Goal: Navigation & Orientation: Find specific page/section

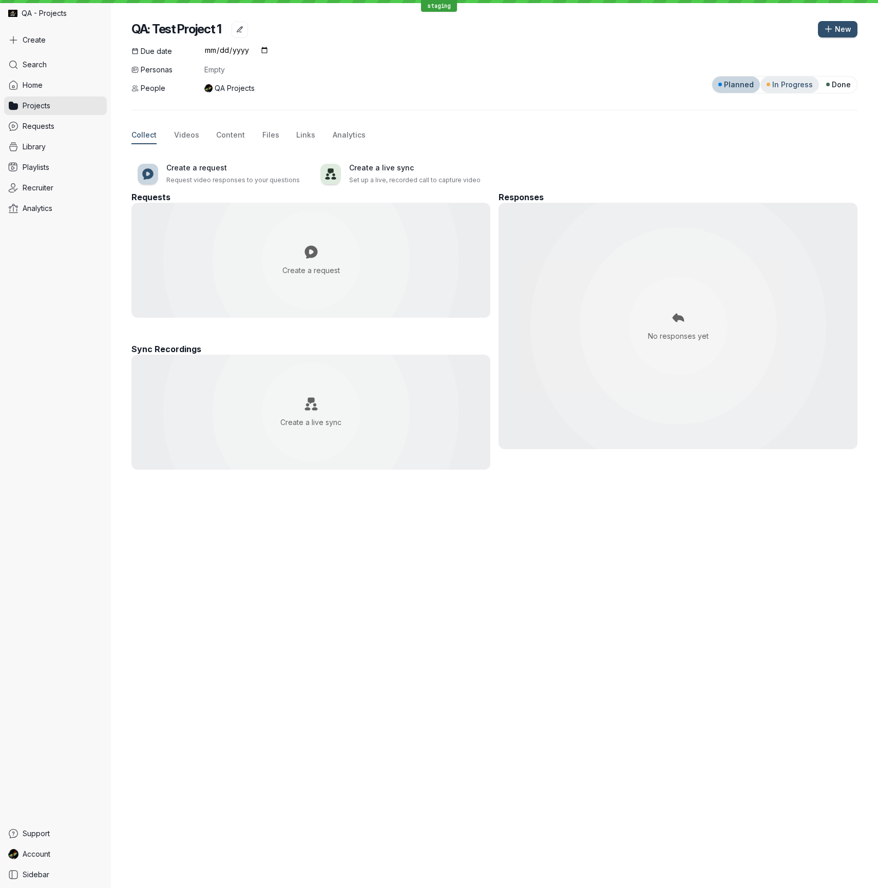
click at [789, 85] on span "In Progress" at bounding box center [792, 85] width 41 height 10
click at [831, 87] on div "Done" at bounding box center [838, 85] width 25 height 10
drag, startPoint x: 830, startPoint y: 85, endPoint x: 756, endPoint y: 84, distance: 74.4
click at [756, 84] on div "Planned In Progress Done" at bounding box center [784, 84] width 146 height 17
click at [750, 85] on span "Planned" at bounding box center [739, 85] width 30 height 10
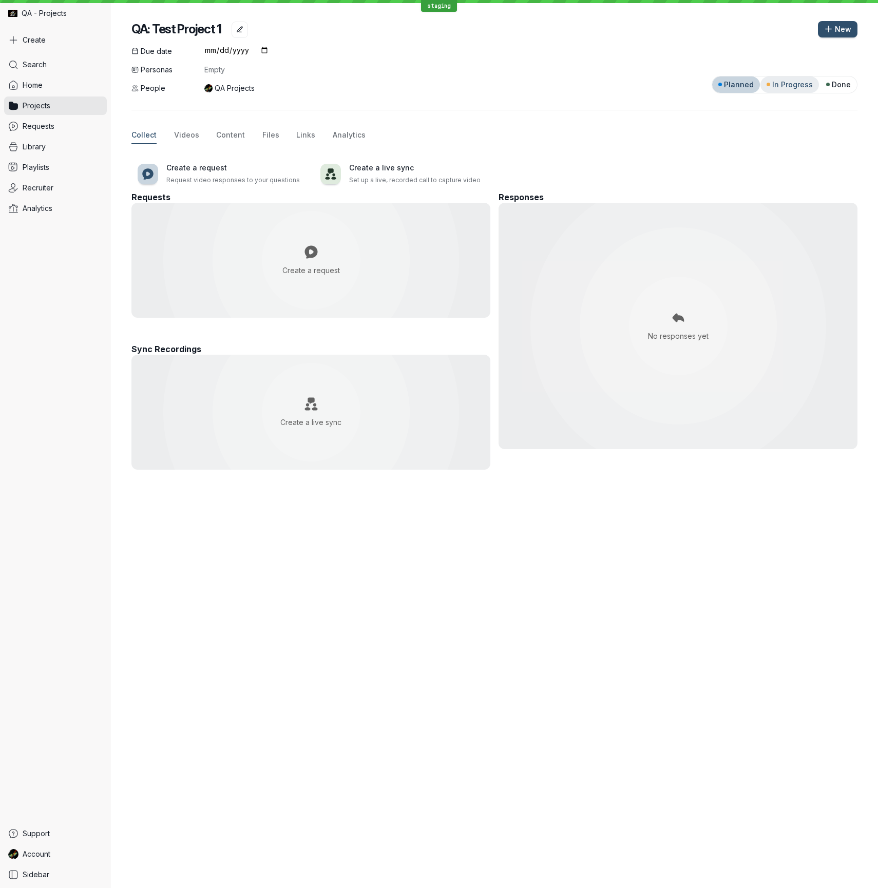
click at [793, 85] on span "In Progress" at bounding box center [792, 85] width 41 height 10
click at [833, 85] on span "Done" at bounding box center [840, 85] width 19 height 10
click at [741, 83] on span "Planned" at bounding box center [739, 85] width 30 height 10
click at [48, 105] on span "Projects" at bounding box center [37, 106] width 28 height 10
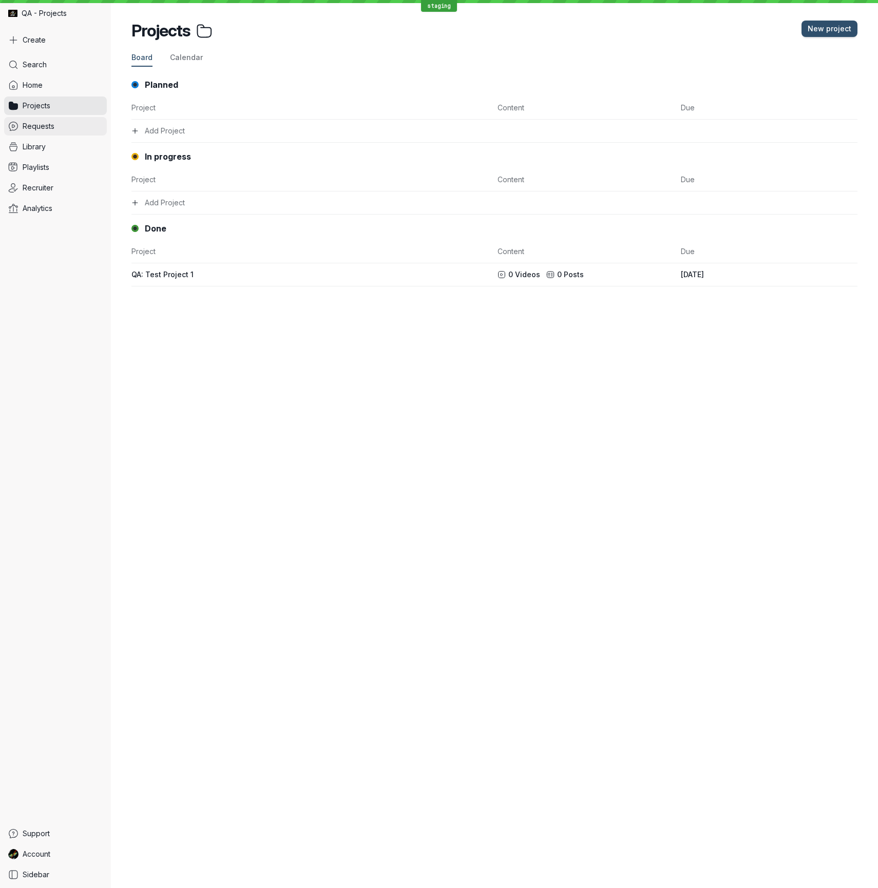
click at [36, 128] on span "Requests" at bounding box center [39, 126] width 32 height 10
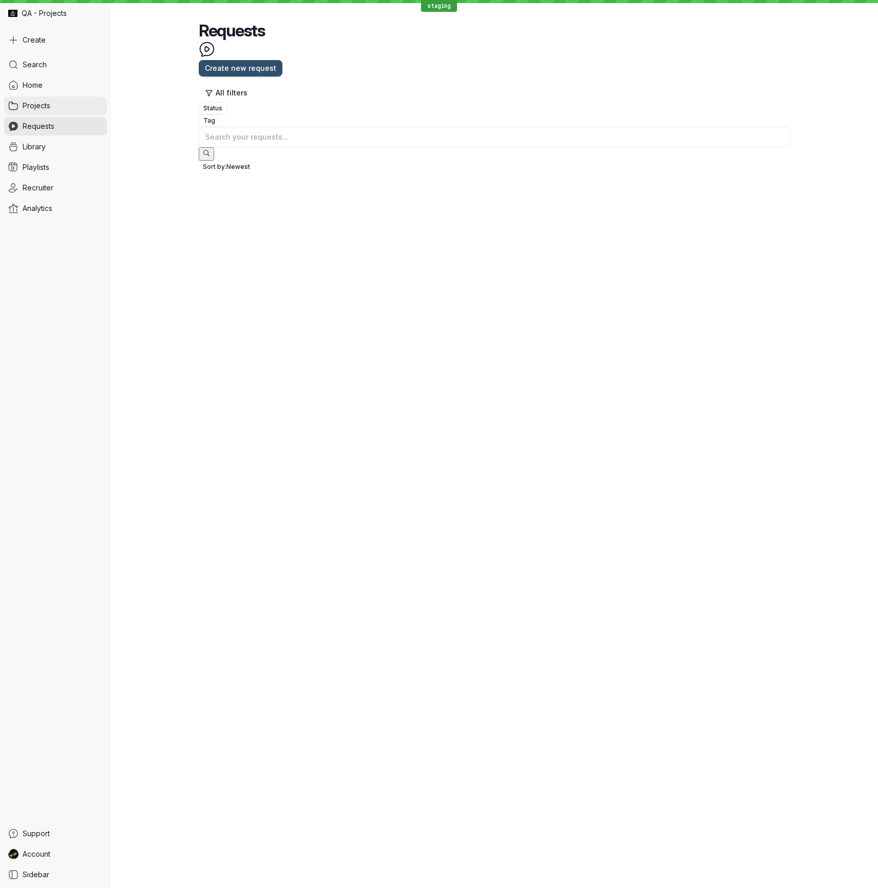
click at [40, 109] on span "Projects" at bounding box center [37, 106] width 28 height 10
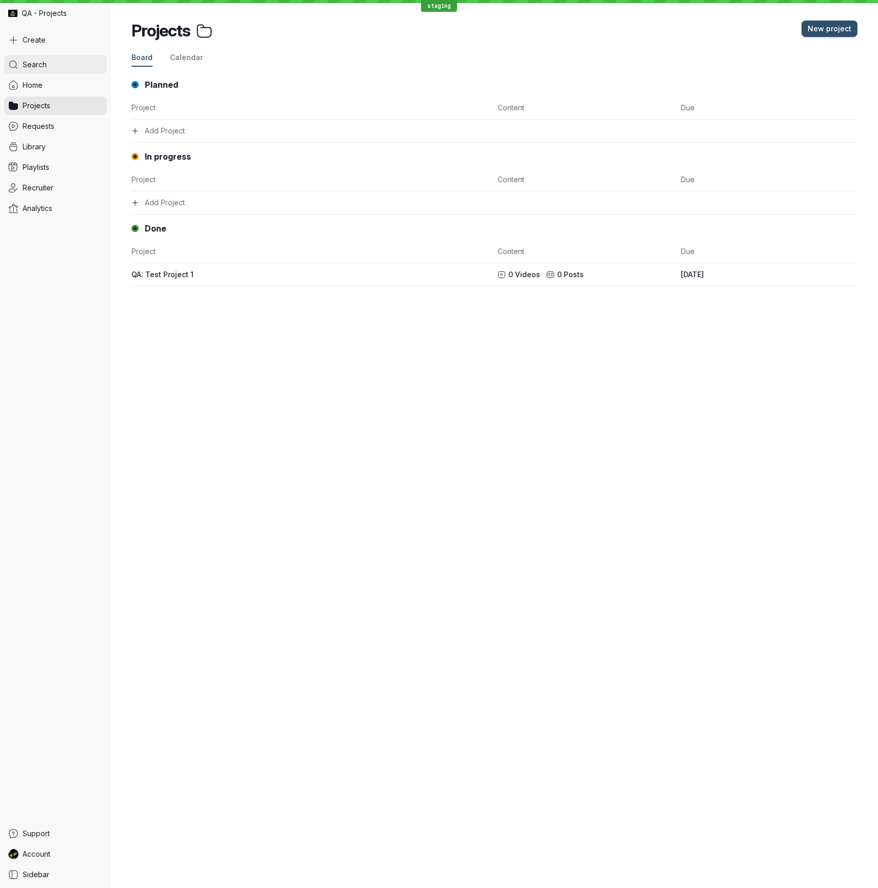
click at [40, 69] on span "Search" at bounding box center [35, 65] width 24 height 10
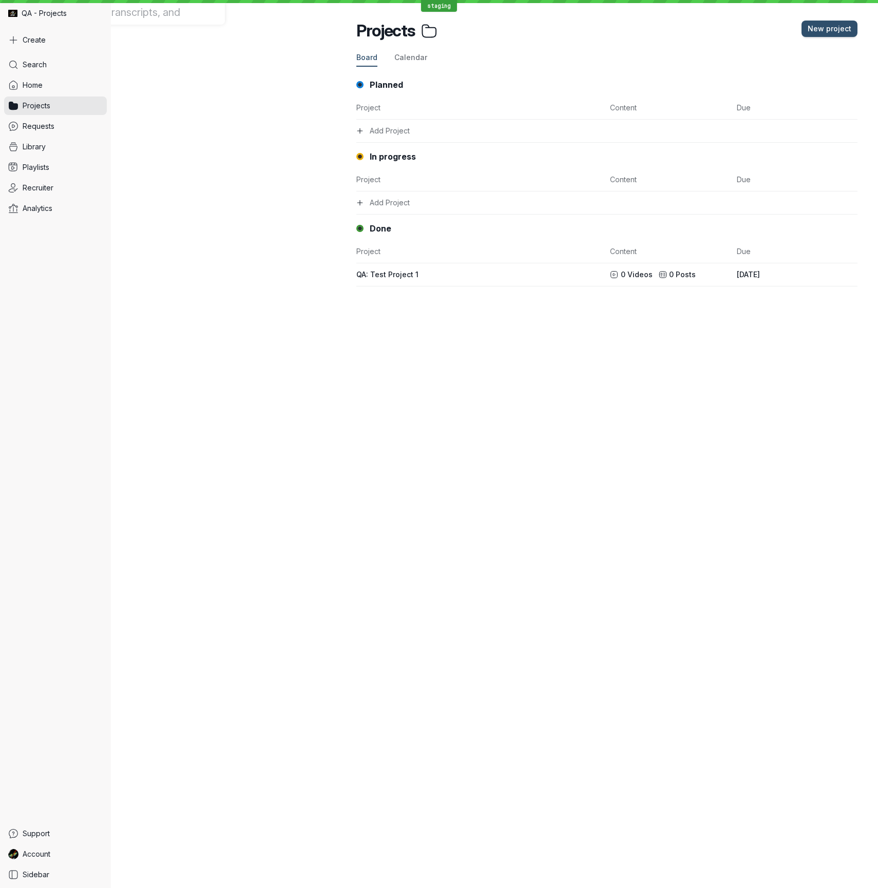
click at [37, 0] on div at bounding box center [112, 0] width 225 height 0
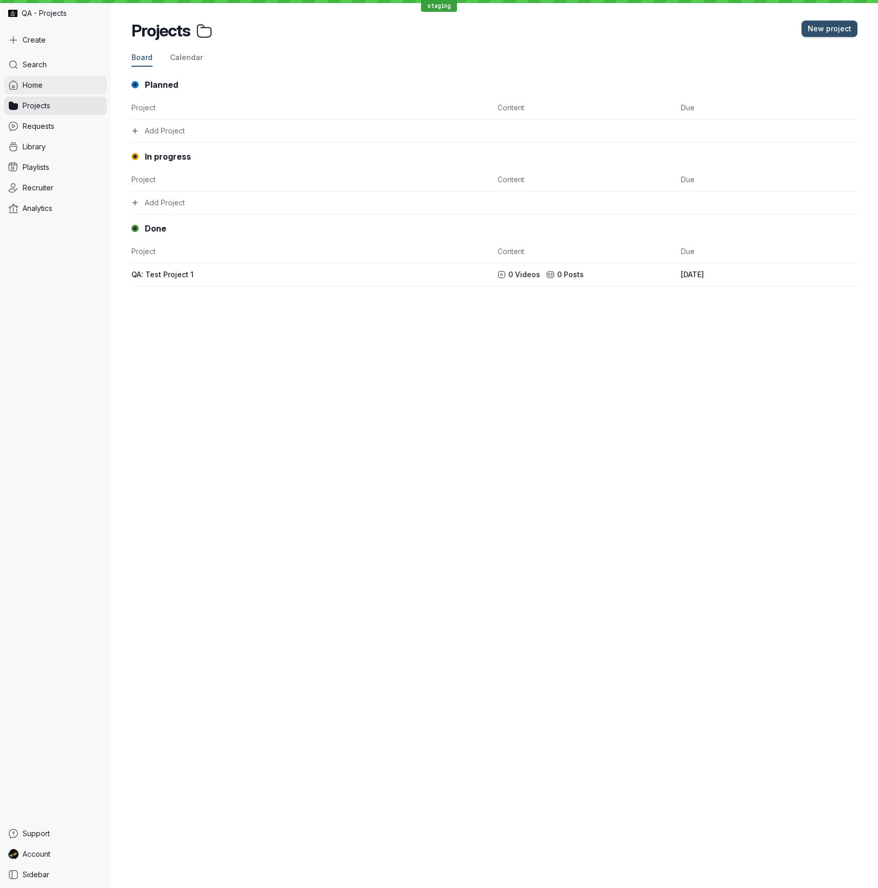
click at [35, 85] on span "Home" at bounding box center [33, 85] width 20 height 10
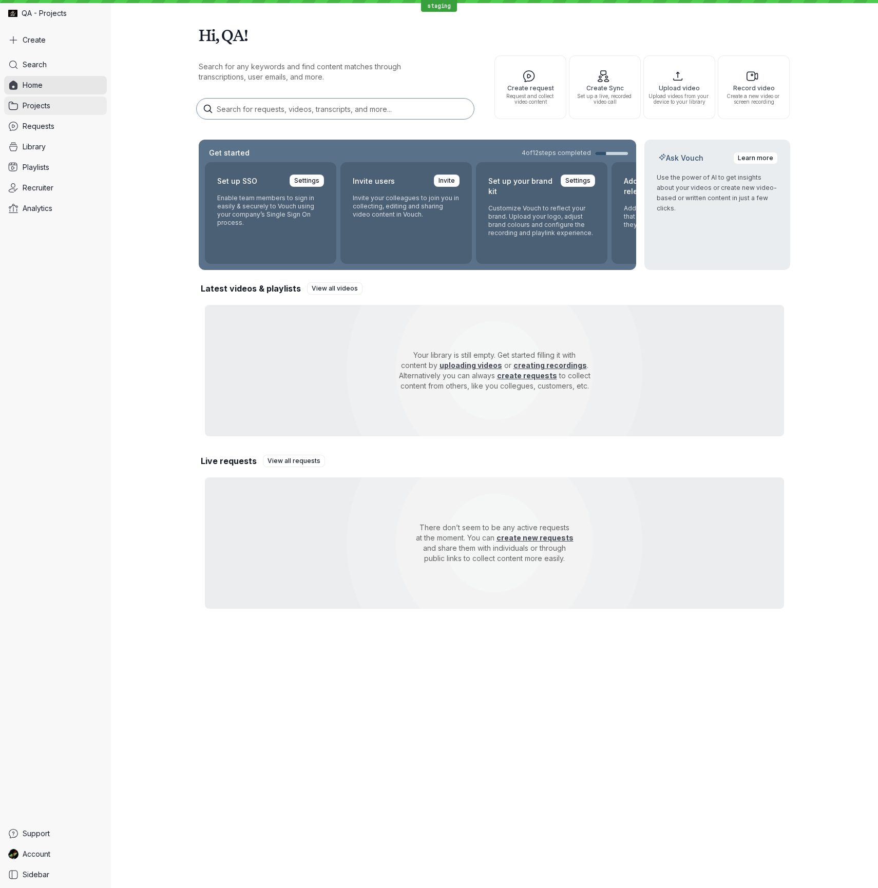
click at [37, 100] on link "Projects" at bounding box center [55, 105] width 103 height 18
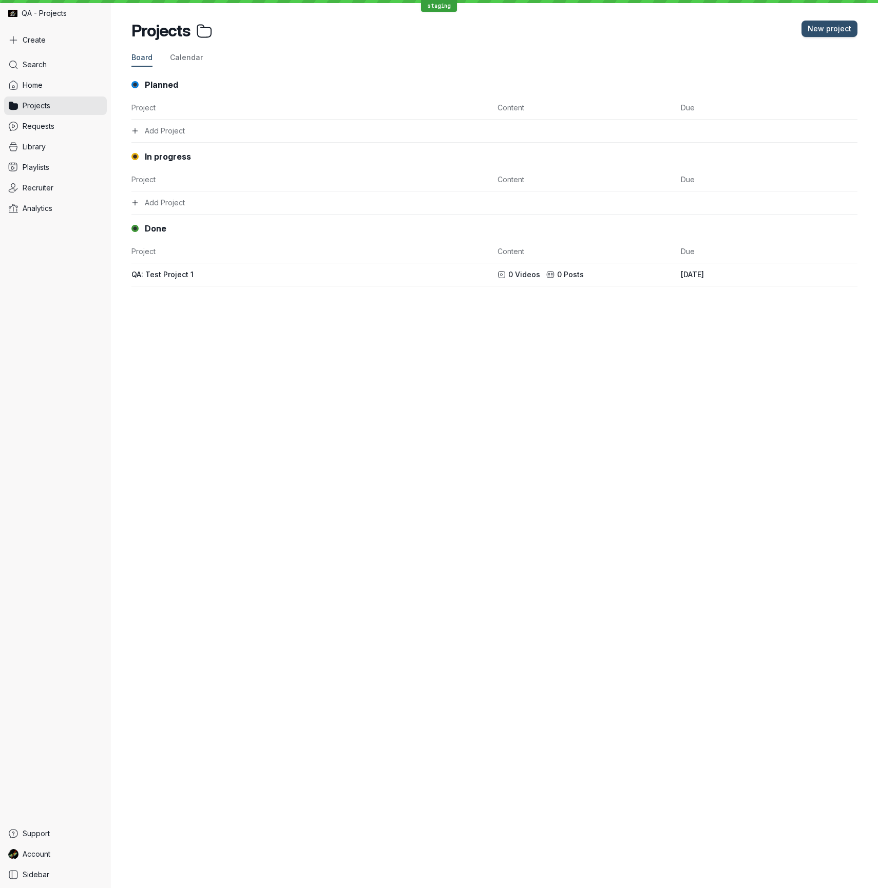
click at [173, 30] on div "Projects" at bounding box center [171, 31] width 81 height 21
click at [36, 129] on span "Requests" at bounding box center [39, 126] width 32 height 10
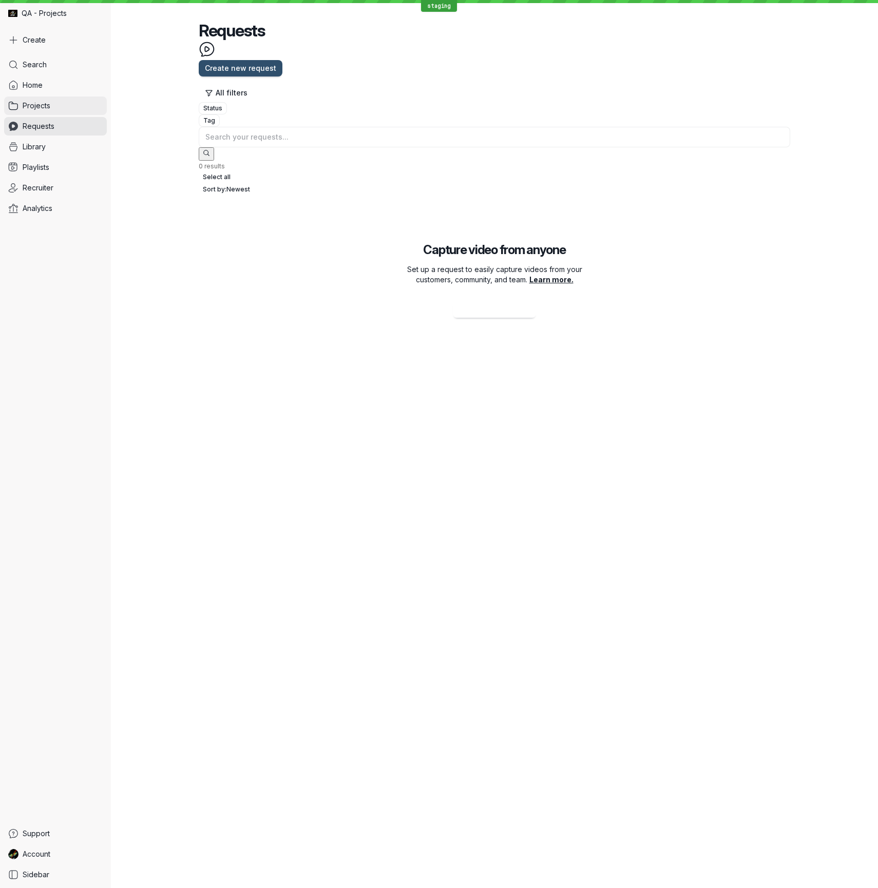
click at [37, 105] on span "Projects" at bounding box center [37, 106] width 28 height 10
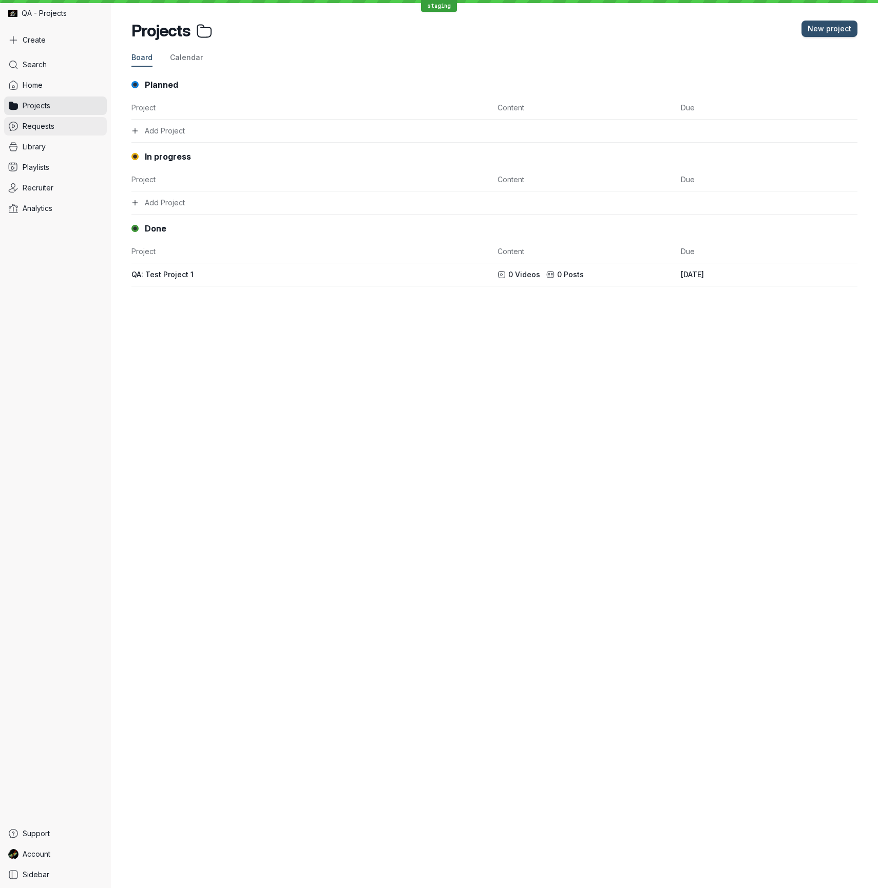
click at [36, 121] on span "Requests" at bounding box center [39, 126] width 32 height 10
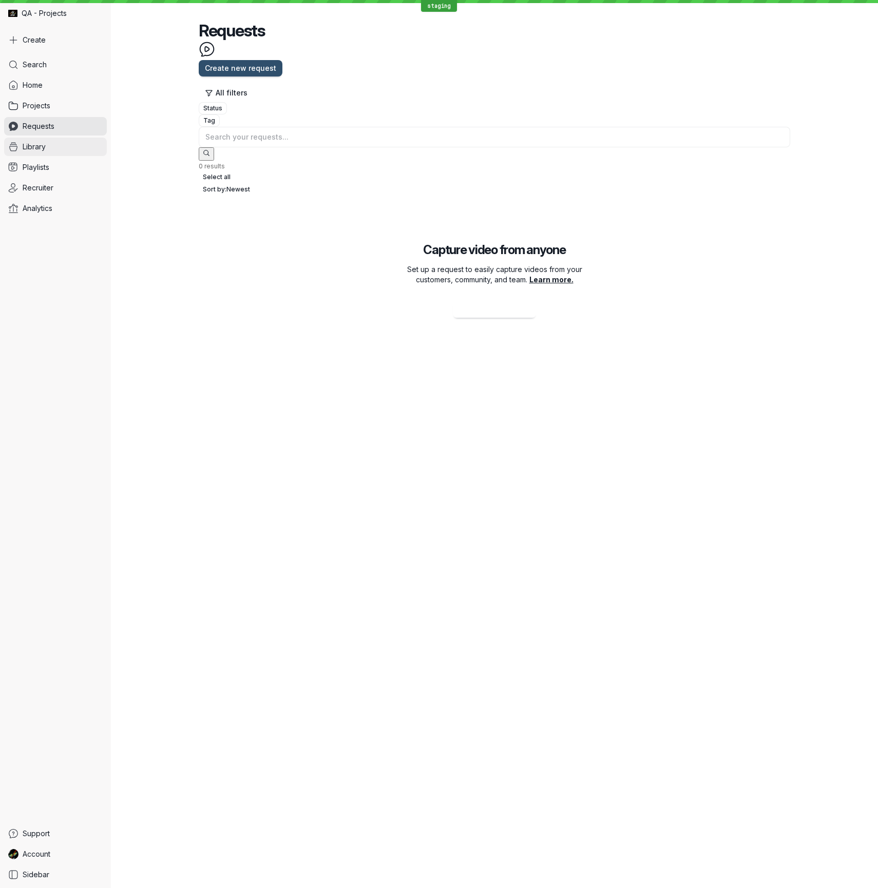
click at [35, 150] on span "Library" at bounding box center [34, 147] width 23 height 10
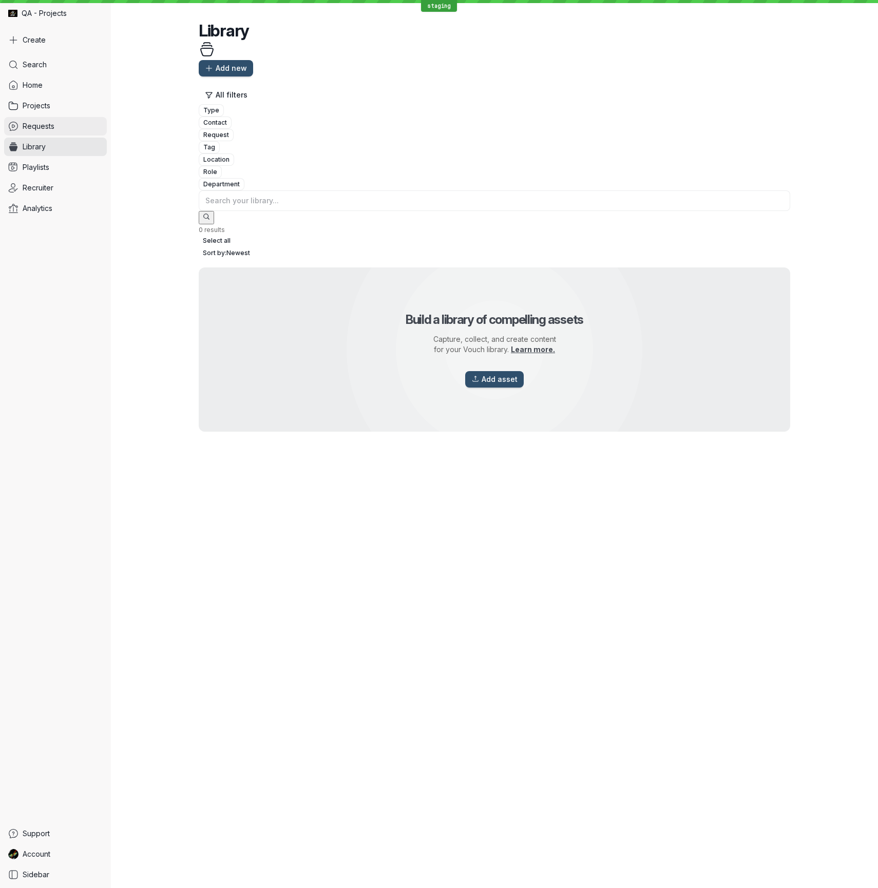
click at [36, 135] on link "Requests" at bounding box center [55, 126] width 103 height 18
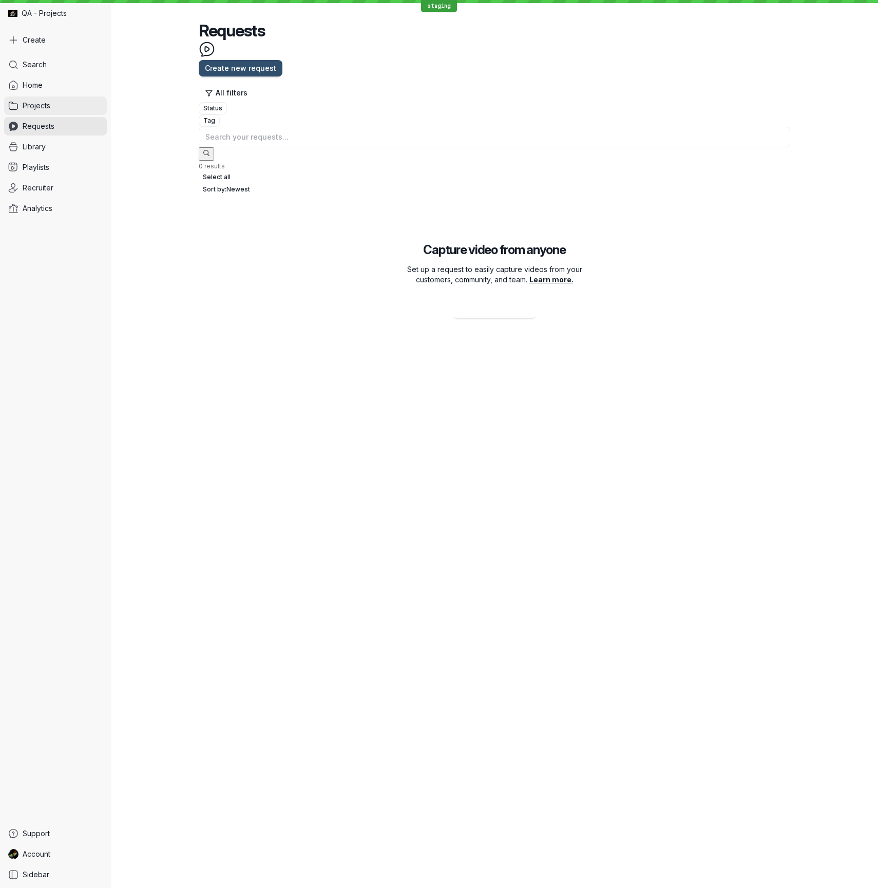
click at [39, 107] on span "Projects" at bounding box center [37, 106] width 28 height 10
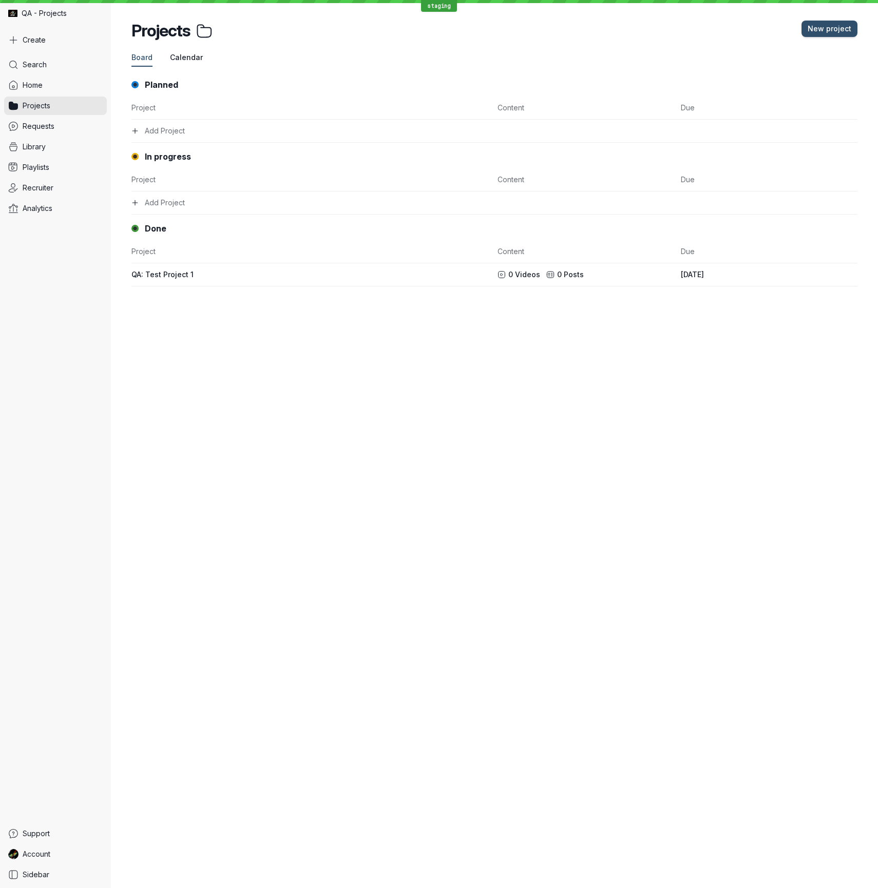
click at [186, 61] on span "Calendar" at bounding box center [186, 57] width 33 height 10
click at [135, 58] on span "Board" at bounding box center [141, 57] width 21 height 10
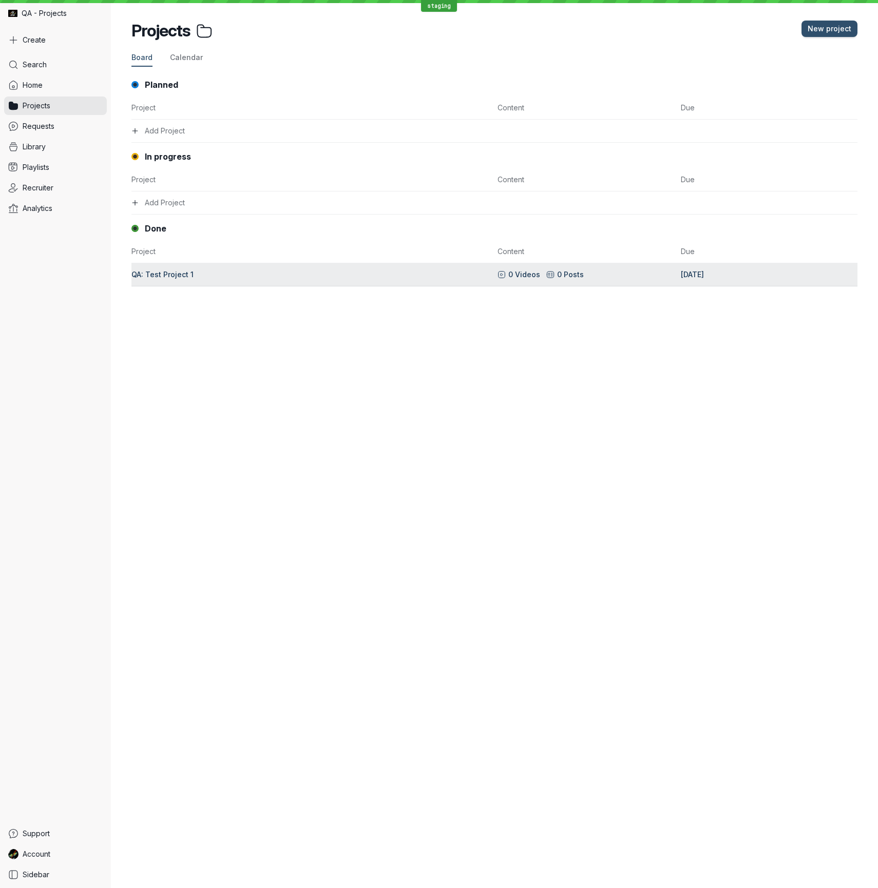
click at [164, 276] on div "QA: Test Project 1" at bounding box center [311, 274] width 360 height 10
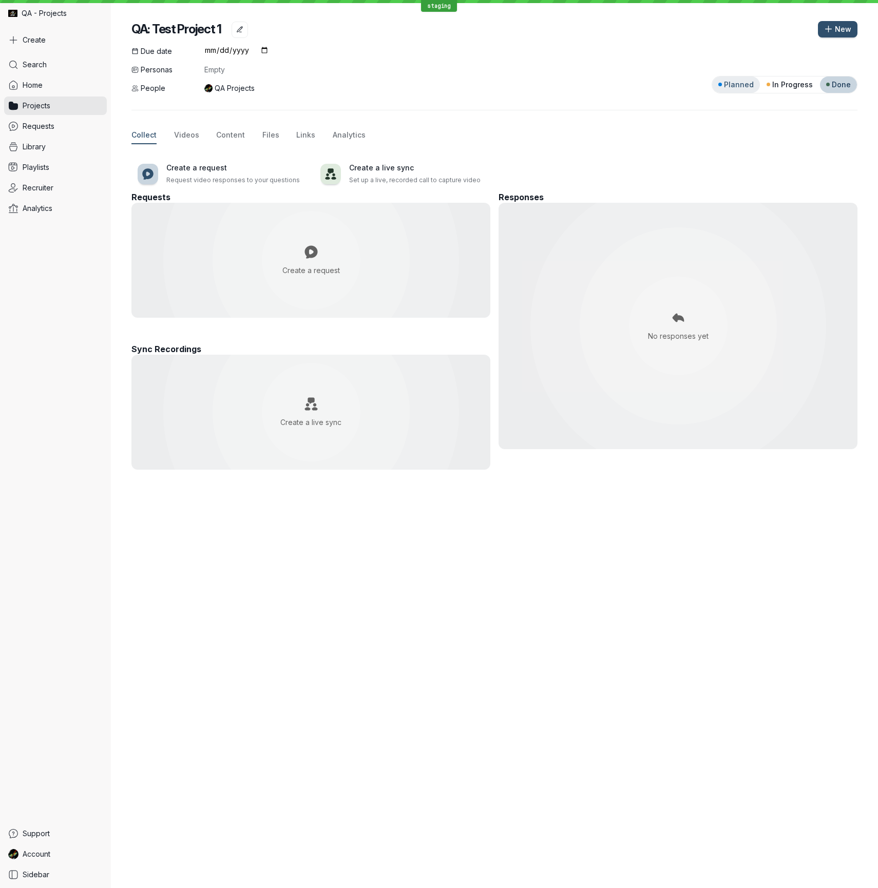
click at [734, 89] on button "Planned" at bounding box center [736, 84] width 48 height 16
click at [26, 106] on span "Projects" at bounding box center [37, 106] width 28 height 10
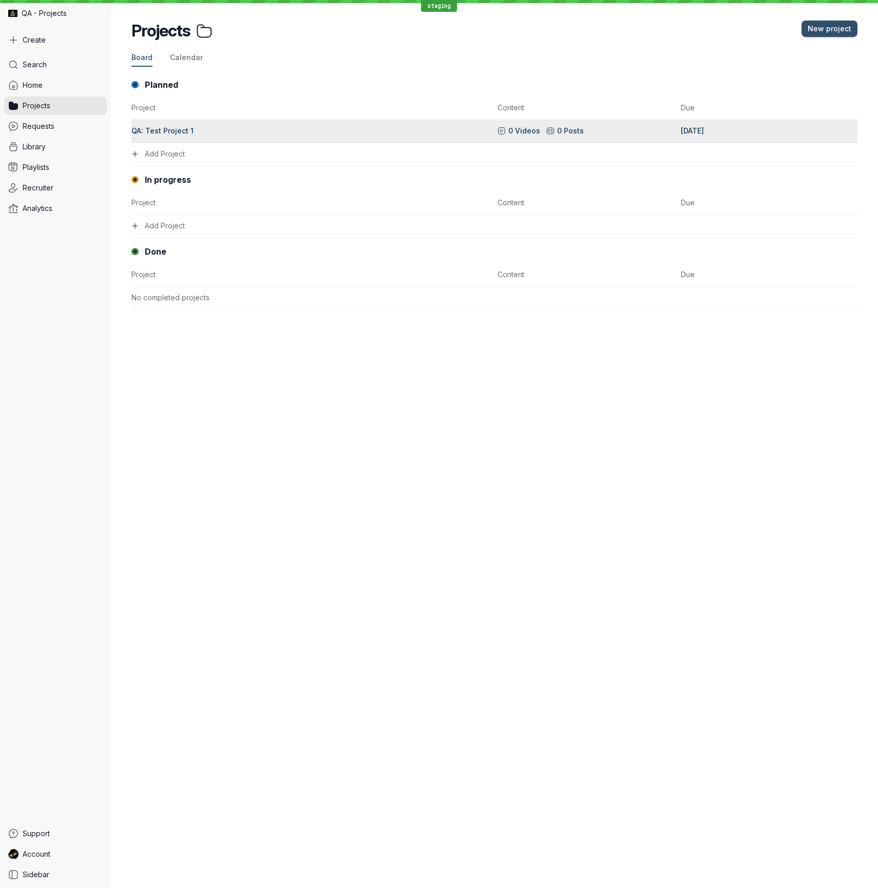
click at [175, 138] on link "QA: Test Project 1 0 Videos 0 Posts [DATE]" at bounding box center [494, 131] width 726 height 23
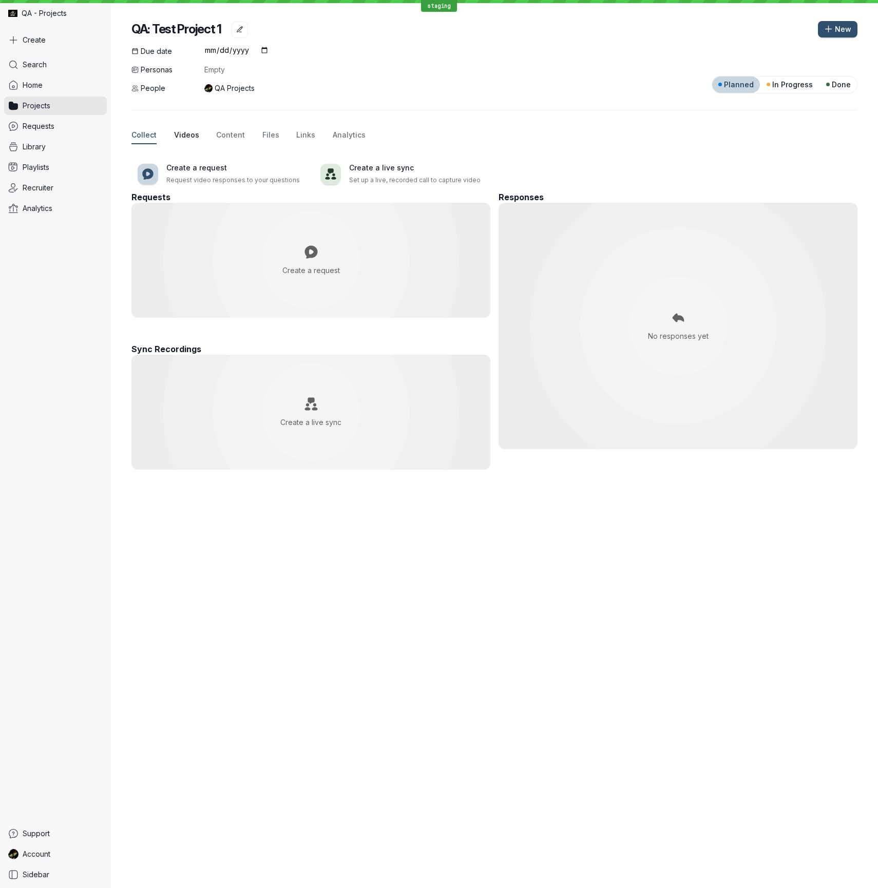
click at [179, 138] on span "Videos" at bounding box center [186, 135] width 25 height 10
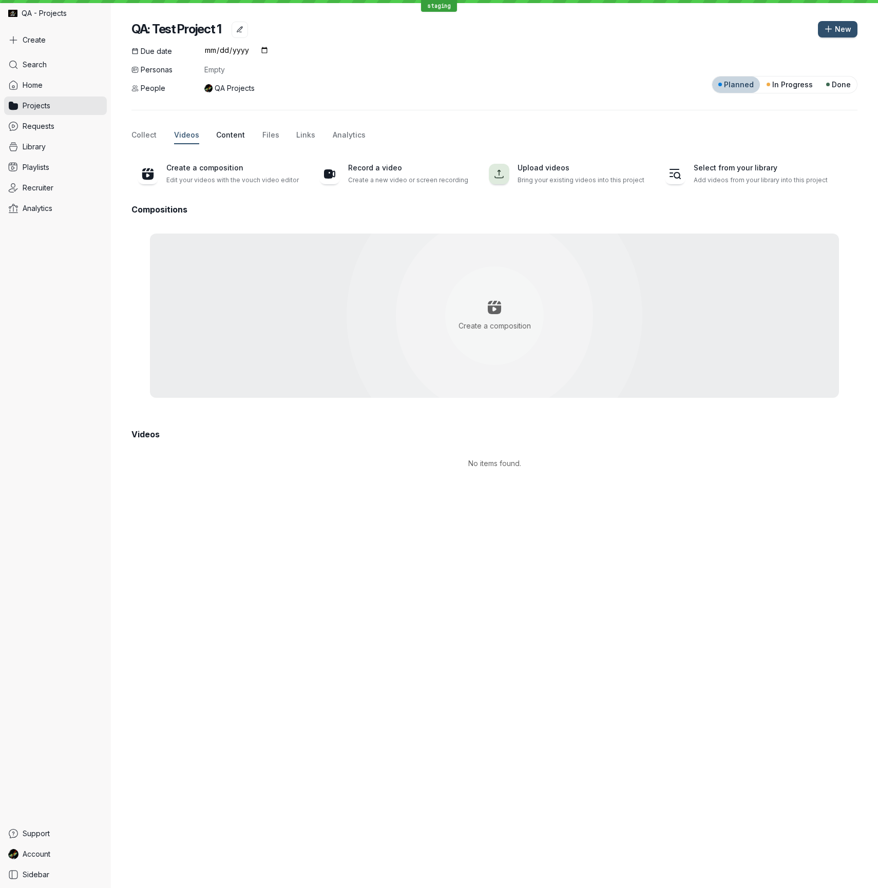
click at [237, 134] on span "Content" at bounding box center [230, 135] width 29 height 10
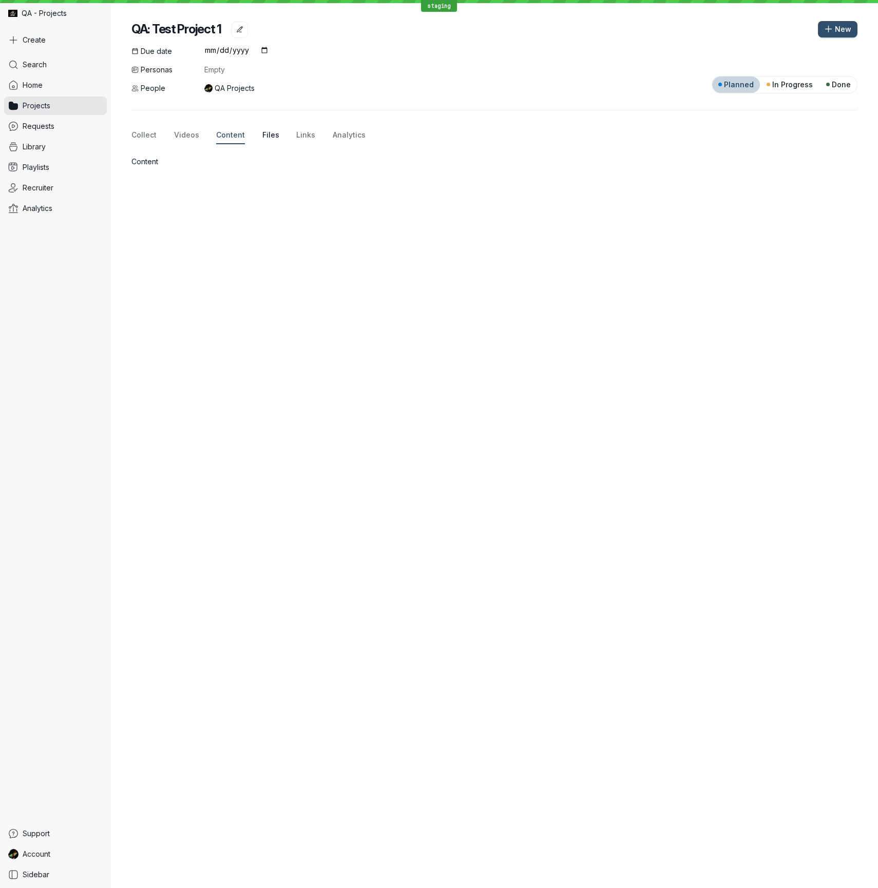
click at [267, 136] on span "Files" at bounding box center [270, 135] width 17 height 10
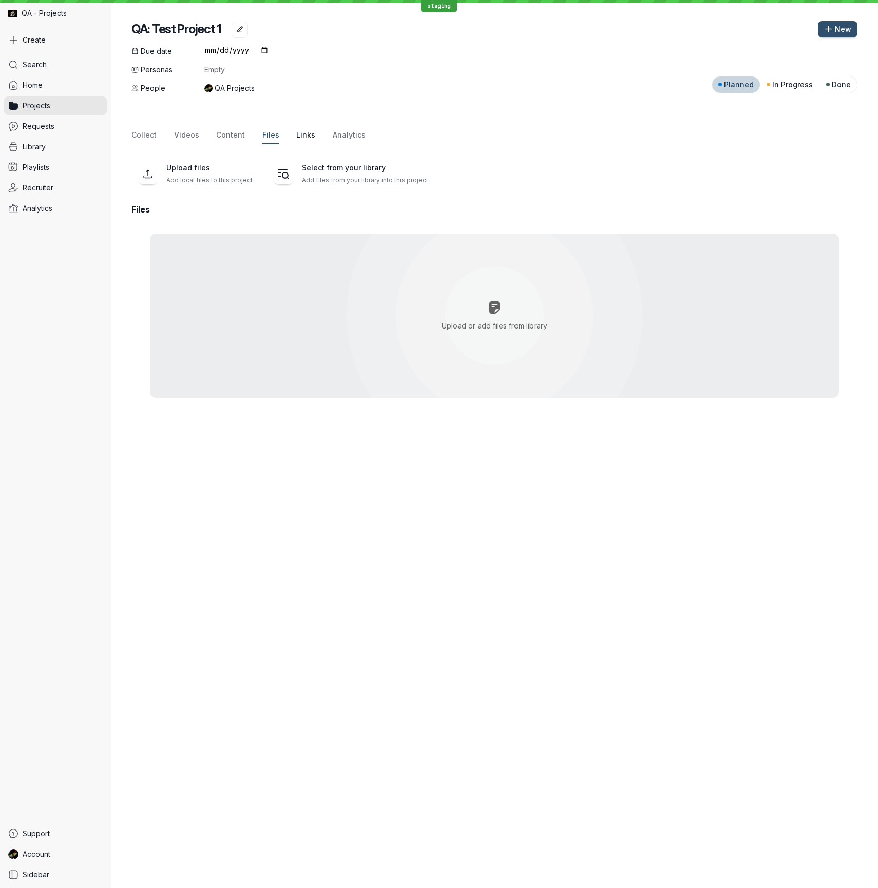
click at [306, 134] on span "Links" at bounding box center [305, 135] width 19 height 10
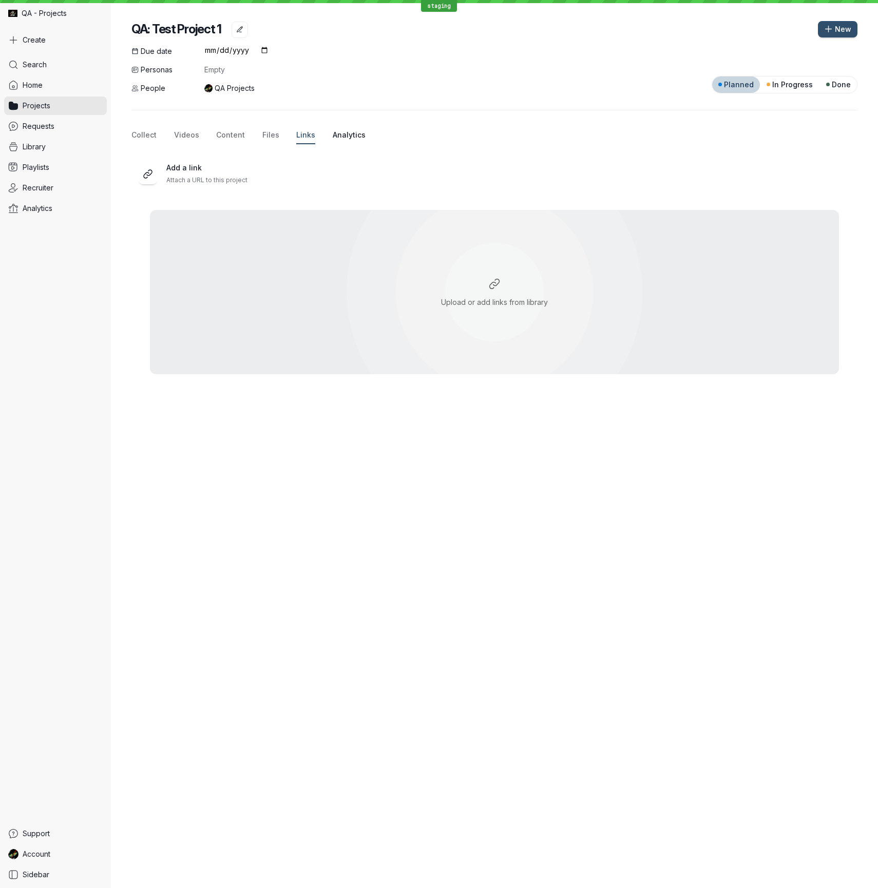
click at [339, 136] on span "Analytics" at bounding box center [349, 135] width 33 height 10
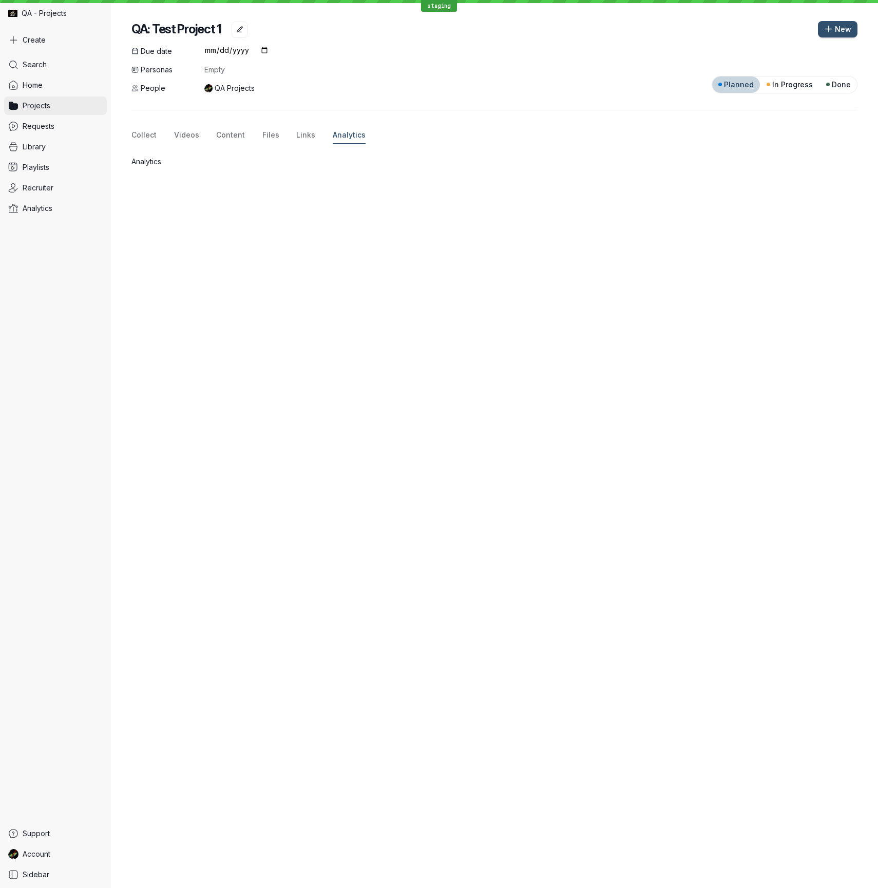
click at [37, 106] on span "Projects" at bounding box center [37, 106] width 28 height 10
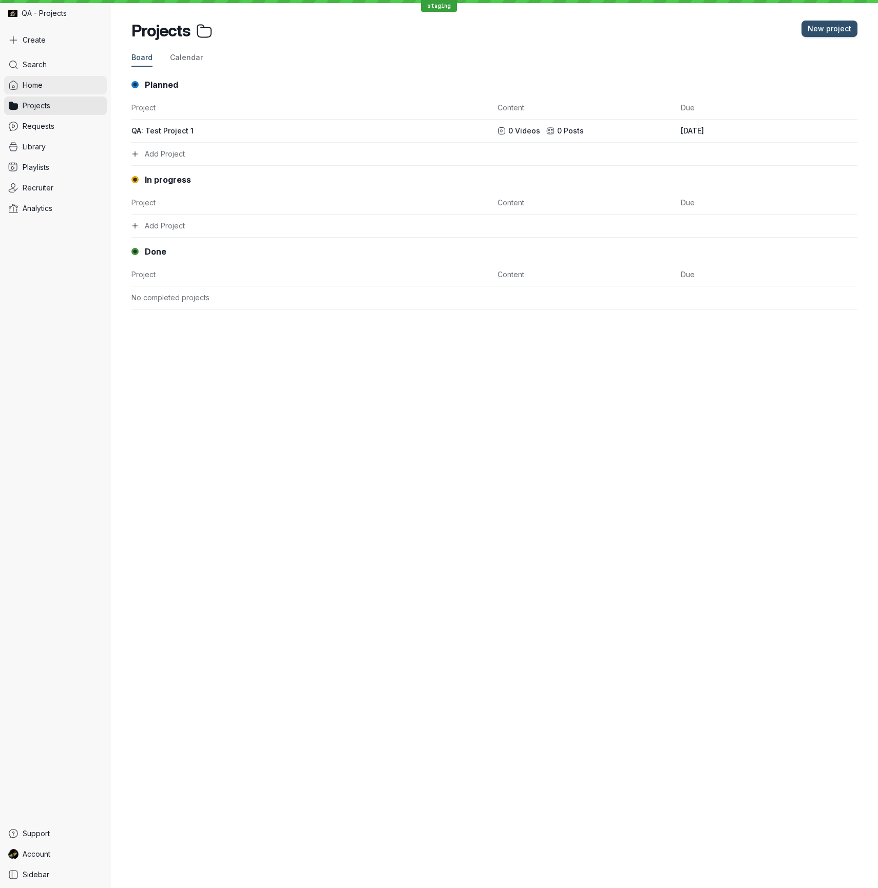
click at [38, 86] on span "Home" at bounding box center [33, 85] width 20 height 10
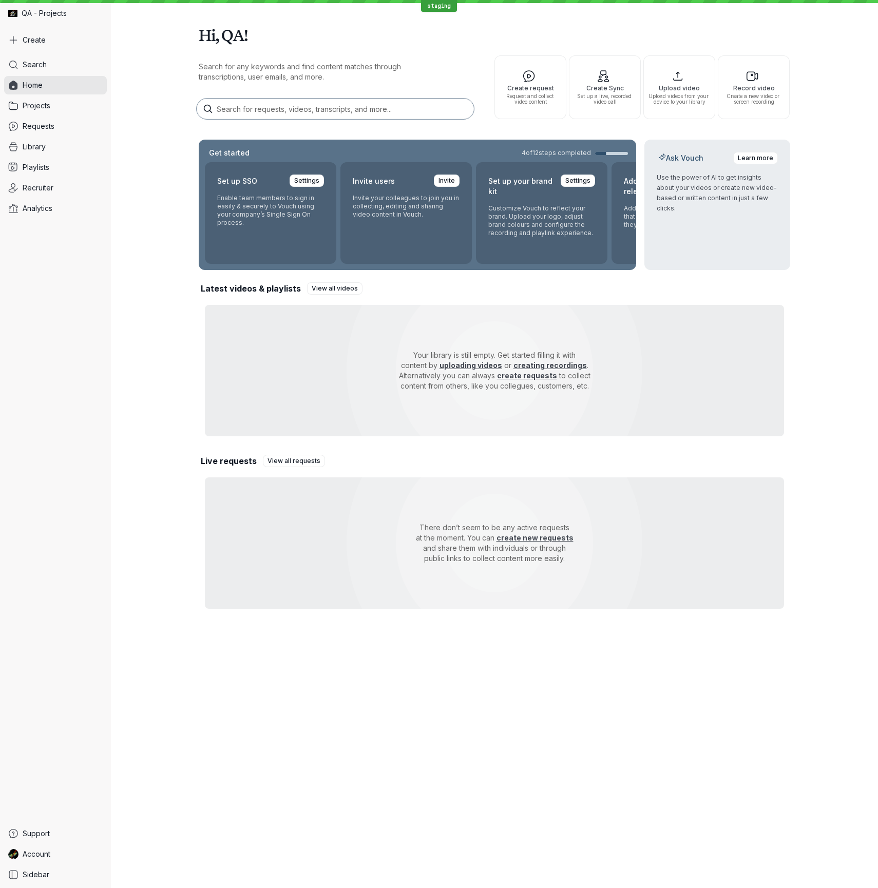
click at [203, 33] on h1 "Hi, QA!" at bounding box center [494, 35] width 591 height 29
drag, startPoint x: 203, startPoint y: 33, endPoint x: 225, endPoint y: 33, distance: 22.1
click at [225, 33] on h1 "Hi, QA!" at bounding box center [494, 35] width 591 height 29
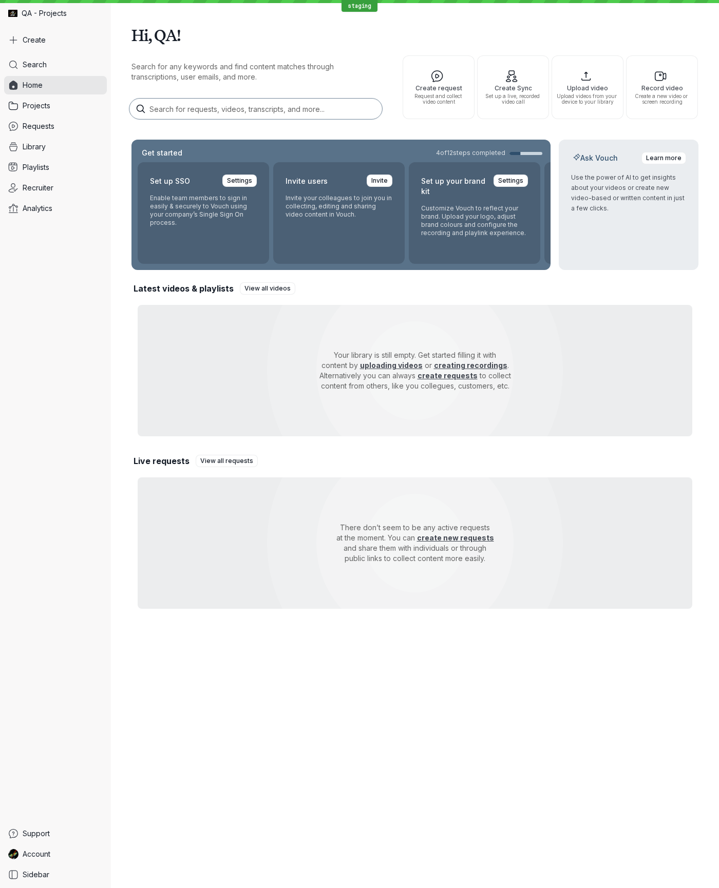
click at [514, 835] on div "Hi, QA! Search for any keywords and find content matches through transcriptions…" at bounding box center [415, 444] width 608 height 888
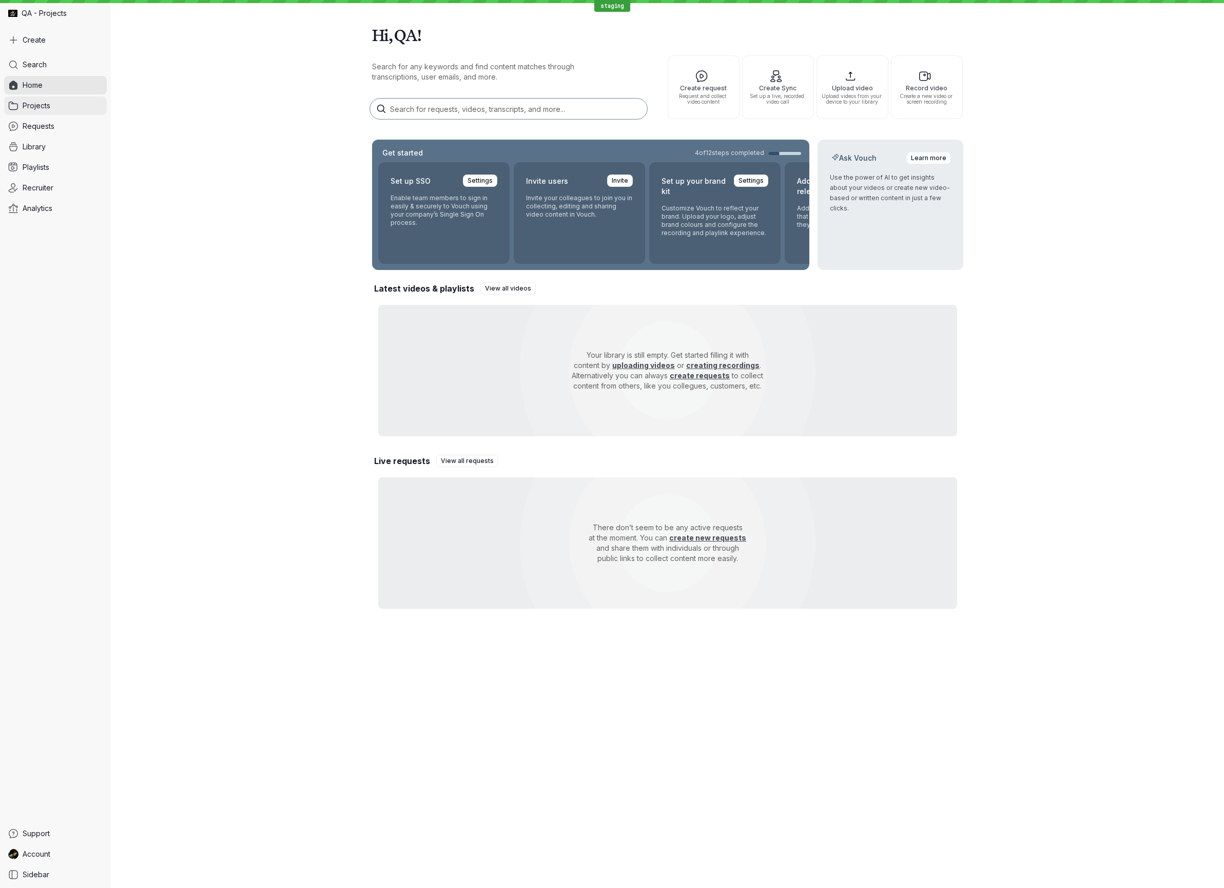
click at [53, 109] on link "Projects" at bounding box center [55, 105] width 103 height 18
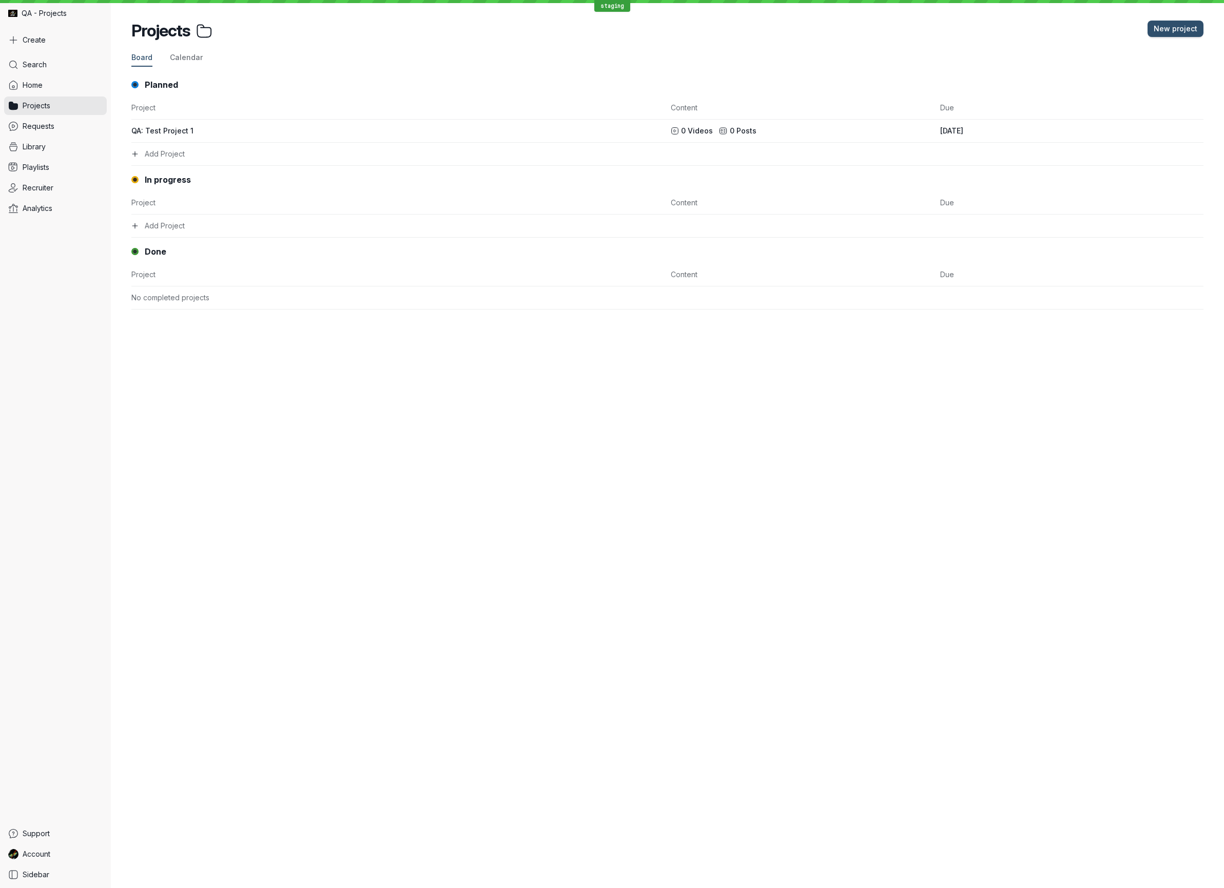
click at [167, 33] on div "Projects" at bounding box center [171, 31] width 81 height 21
